Goal: Check status

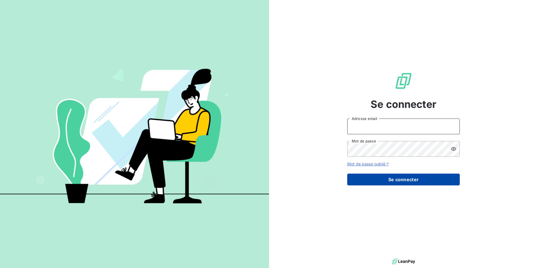
type input "[EMAIL_ADDRESS][PERSON_NAME][DOMAIN_NAME]"
click at [387, 179] on button "Se connecter" at bounding box center [403, 180] width 112 height 12
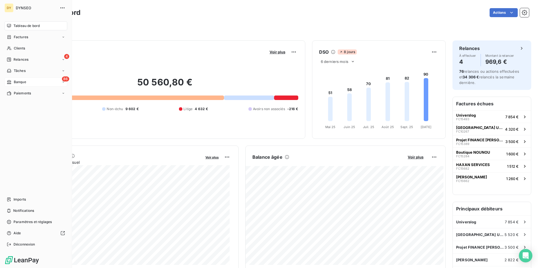
click at [14, 82] on span "Banque" at bounding box center [20, 82] width 12 height 5
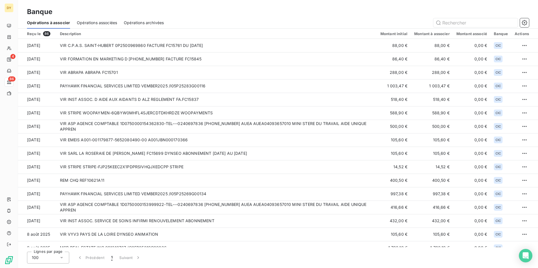
click at [105, 24] on span "Opérations associées" at bounding box center [97, 23] width 40 height 6
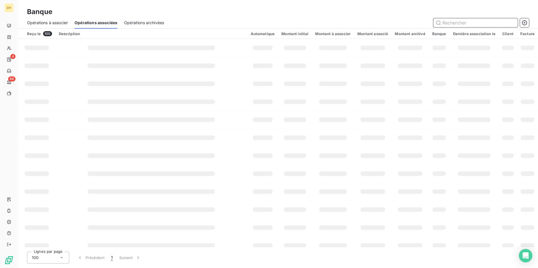
click at [62, 21] on span "Opérations à associer" at bounding box center [47, 23] width 41 height 6
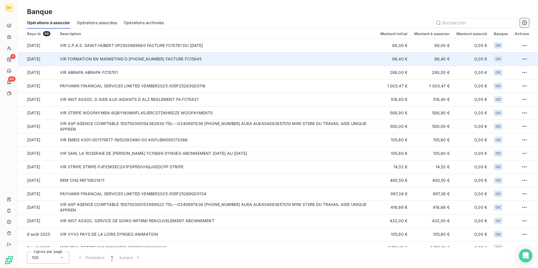
click at [186, 61] on td "VIR FORMATION EN MARKETING D [PHONE_NUMBER] FACTURE FC15845" at bounding box center [217, 58] width 320 height 13
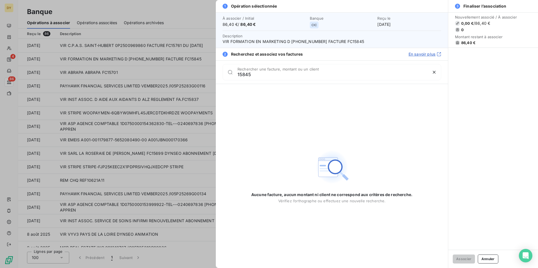
type input "15845"
